Goal: Task Accomplishment & Management: Use online tool/utility

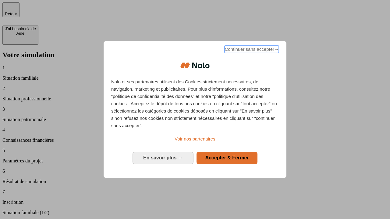
click at [251, 50] on span "Continuer sans accepter →" at bounding box center [251, 49] width 54 height 7
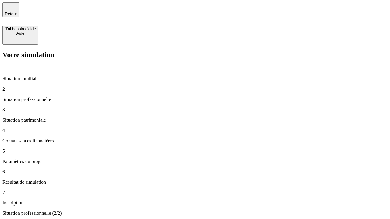
type input "30 000"
type input "0"
type input "1 000"
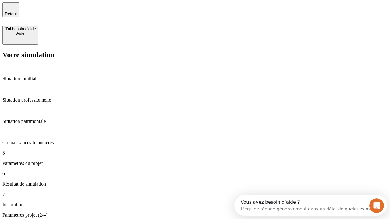
type input "40"
type input "64"
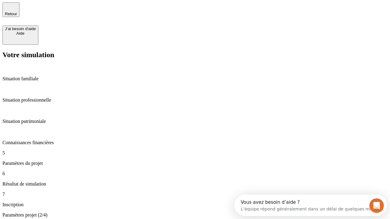
type input "200 000"
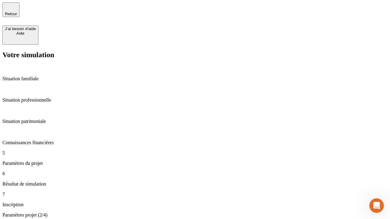
type input "640"
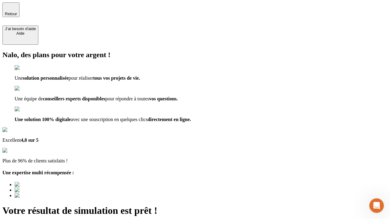
type input "[EMAIL_ADDRESS][DOMAIN_NAME]"
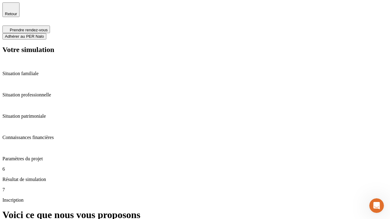
click at [44, 34] on span "Adhérer au PER Nalo" at bounding box center [24, 36] width 39 height 5
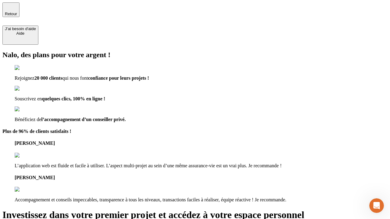
type input "abc"
